Goal: Navigation & Orientation: Find specific page/section

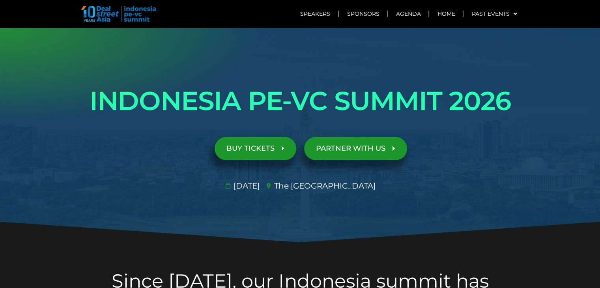
click at [275, 147] on span "BUY TICKETS" at bounding box center [256, 149] width 58 height 8
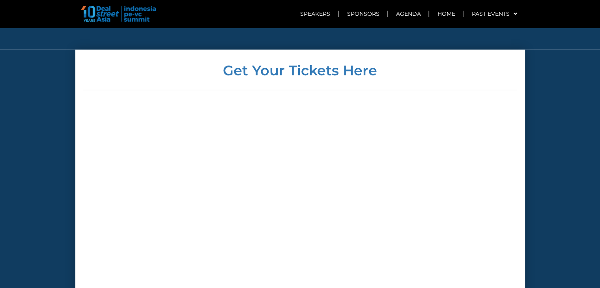
scroll to position [2367, 0]
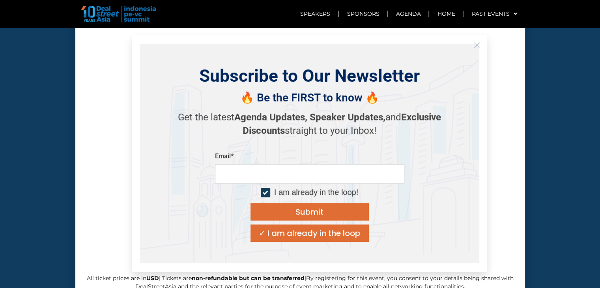
click at [476, 48] on icon "Close" at bounding box center [477, 45] width 7 height 7
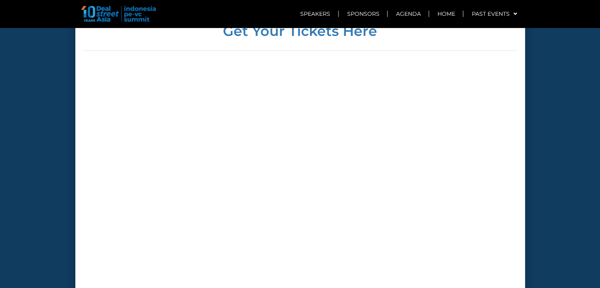
scroll to position [2249, 0]
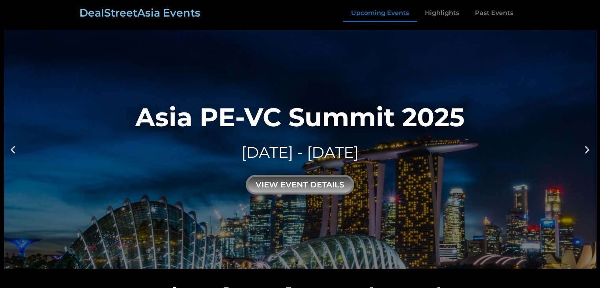
click at [372, 11] on link "Upcoming Events" at bounding box center [380, 13] width 74 height 18
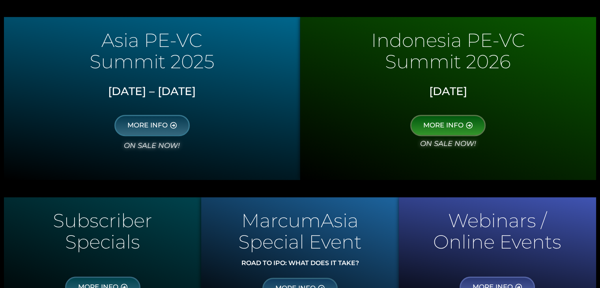
scroll to position [464, 0]
